Goal: Find specific page/section: Find specific page/section

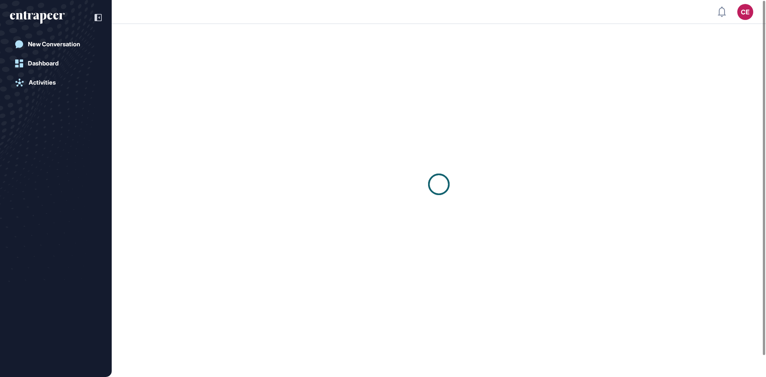
scroll to position [0, 0]
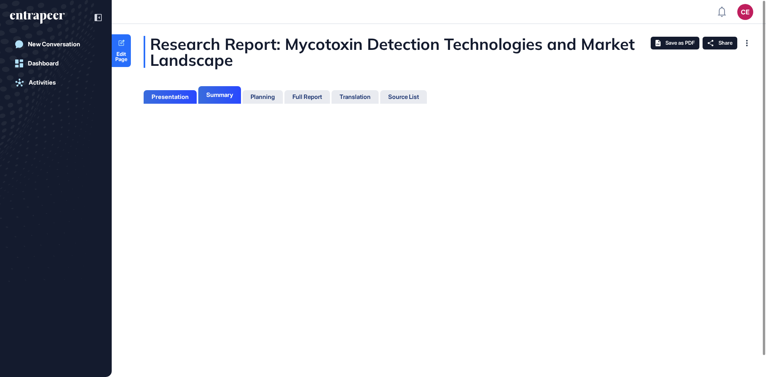
scroll to position [337, 2]
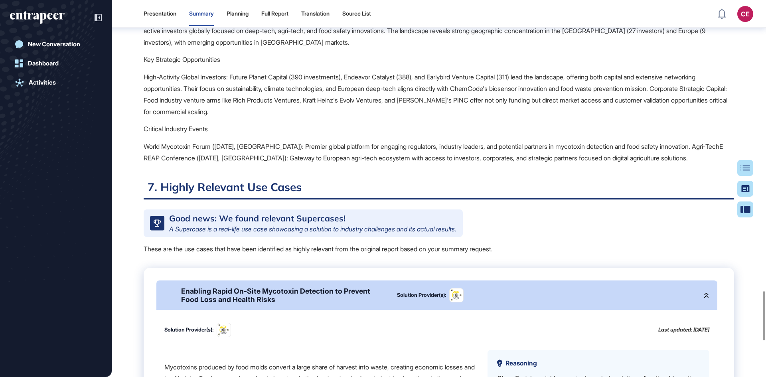
scroll to position [2162, 0]
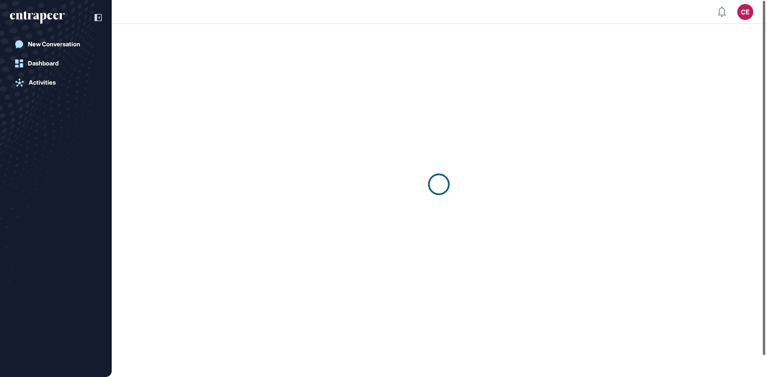
scroll to position [0, 0]
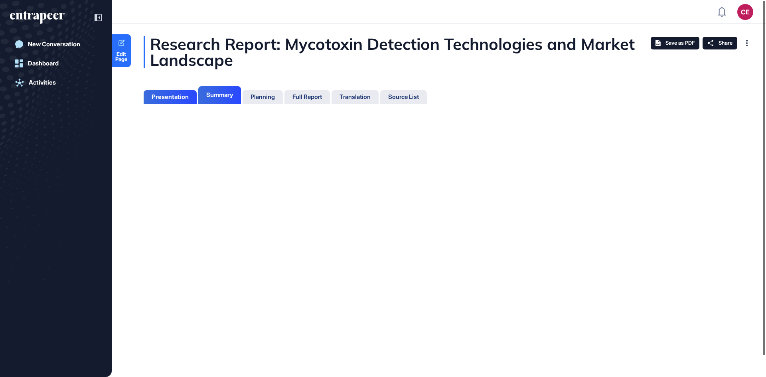
scroll to position [337, 2]
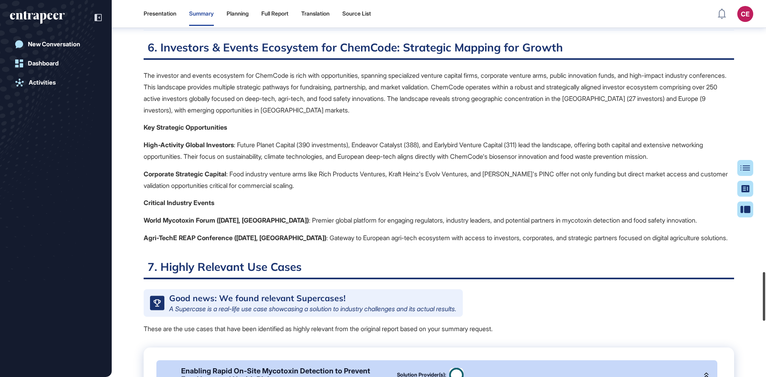
scroll to position [2109, 0]
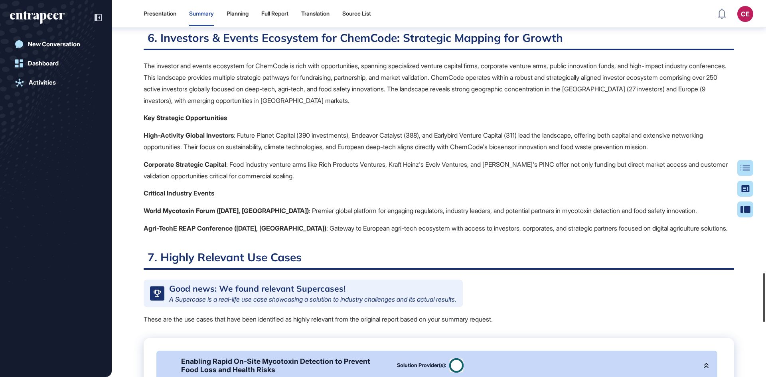
drag, startPoint x: 765, startPoint y: 19, endPoint x: 766, endPoint y: 291, distance: 272.6
click at [765, 291] on div at bounding box center [764, 297] width 2 height 49
